Goal: Information Seeking & Learning: Find specific fact

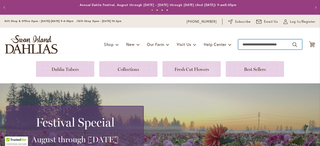
click at [244, 44] on input "Search" at bounding box center [270, 45] width 64 height 10
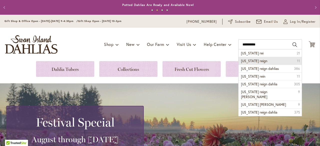
click at [248, 62] on span "[US_STATE] reign" at bounding box center [254, 61] width 26 height 5
type input "**********"
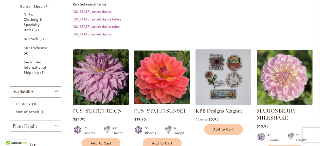
scroll to position [138, 0]
